Goal: Information Seeking & Learning: Learn about a topic

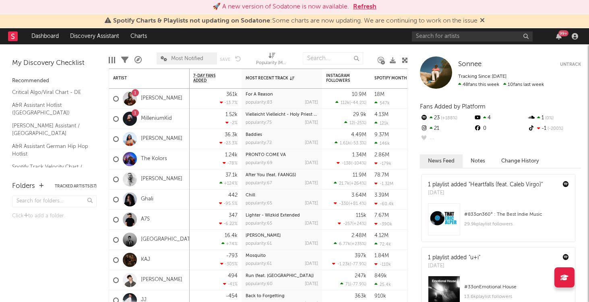
click at [364, 6] on button "Refresh" at bounding box center [364, 7] width 23 height 10
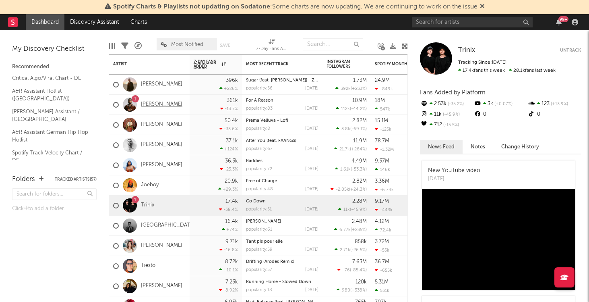
click at [160, 104] on link "[PERSON_NAME]" at bounding box center [161, 104] width 41 height 7
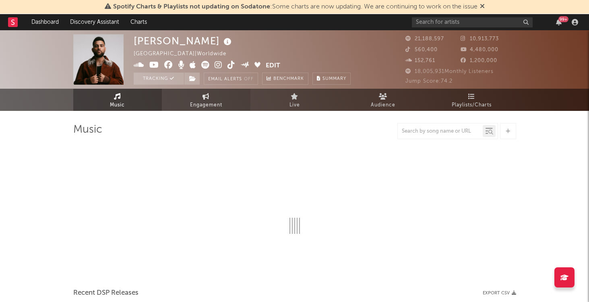
click at [213, 107] on span "Engagement" at bounding box center [206, 105] width 32 height 10
select select "1w"
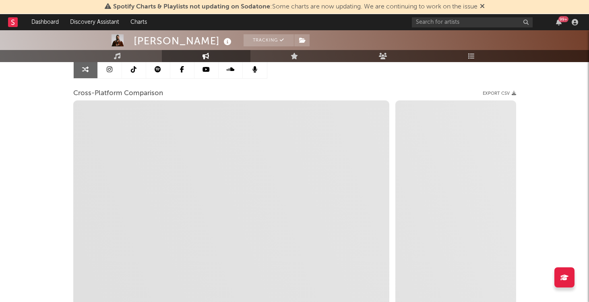
scroll to position [85, 0]
select select "1m"
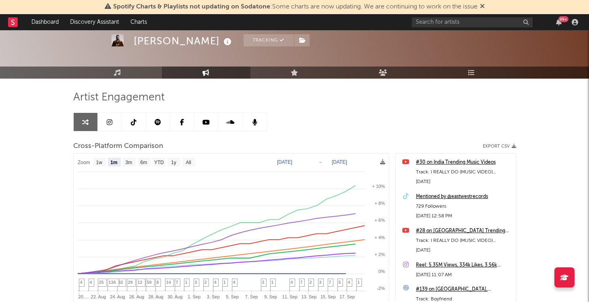
scroll to position [30, 0]
